Goal: Find specific page/section: Find specific page/section

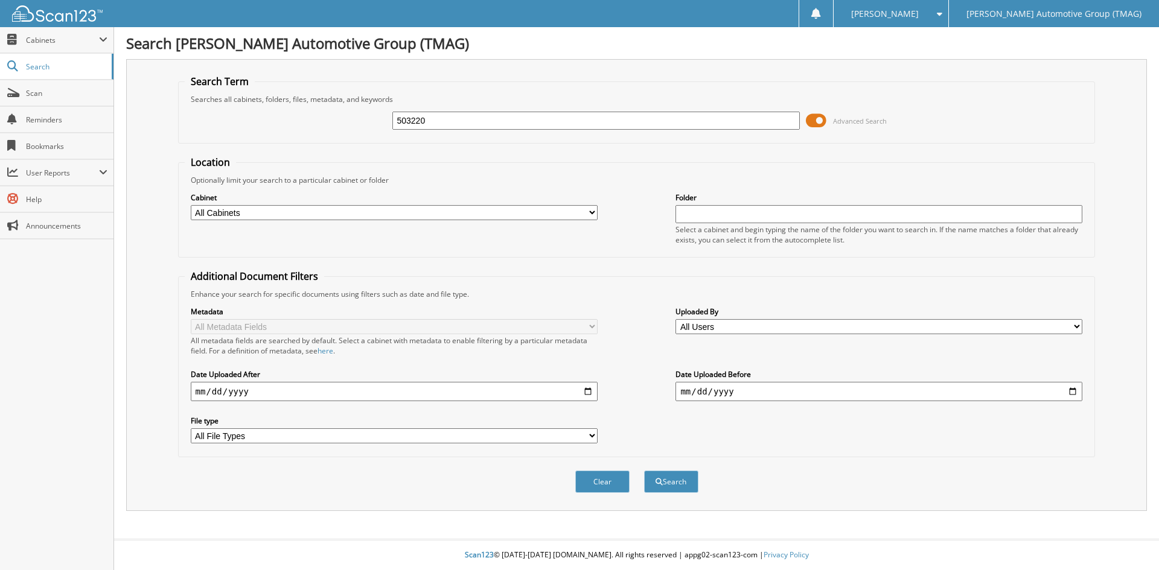
type input "503220"
click at [644, 471] on button "Search" at bounding box center [671, 482] width 54 height 22
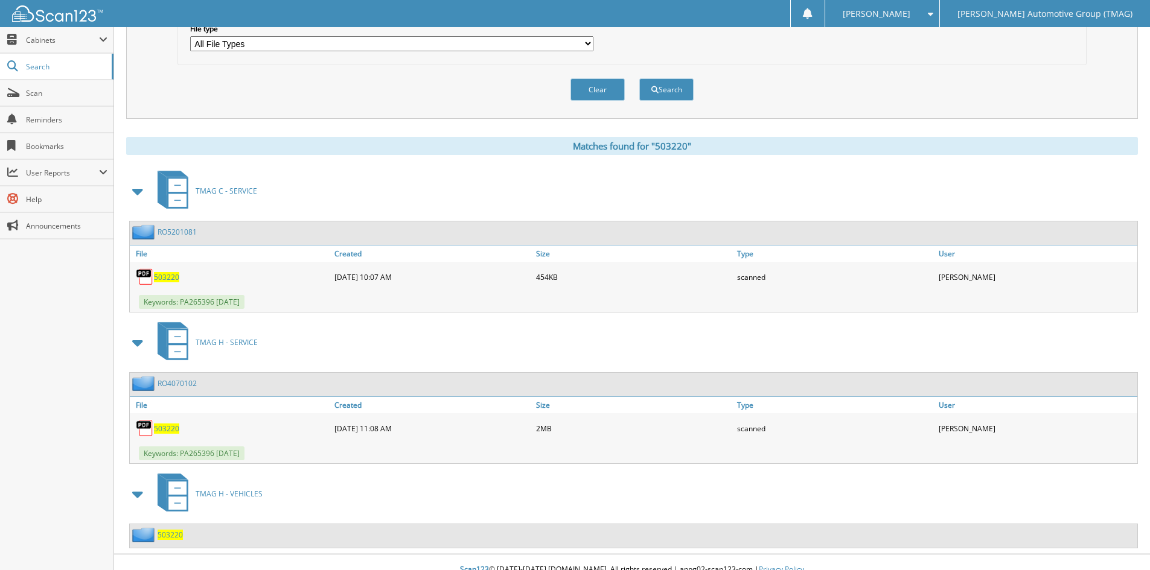
scroll to position [407, 0]
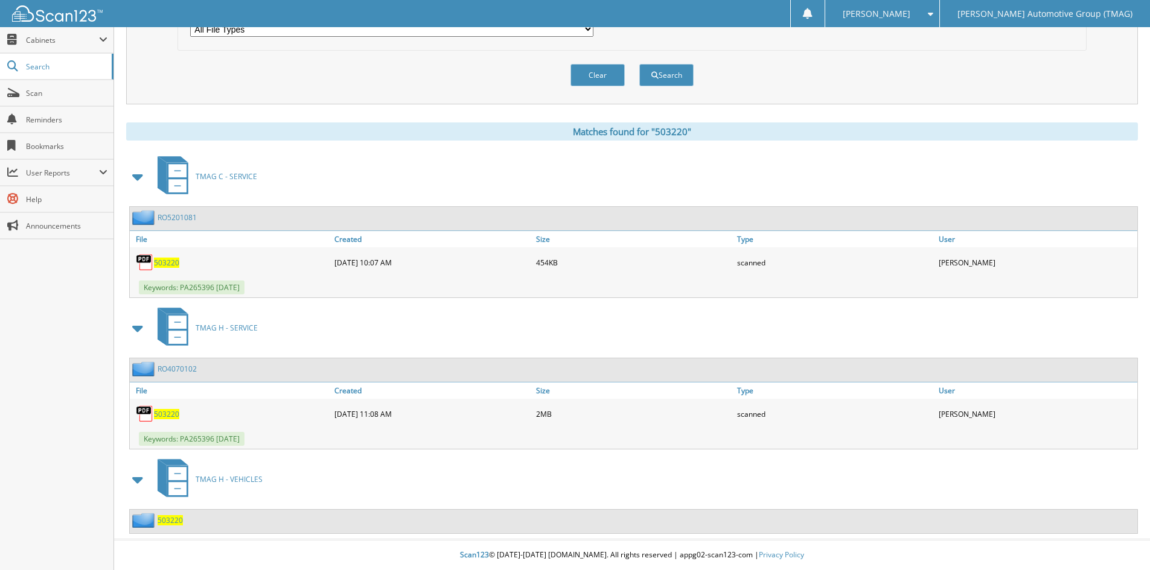
click at [174, 522] on span "503220" at bounding box center [169, 520] width 25 height 10
